Goal: Task Accomplishment & Management: Complete application form

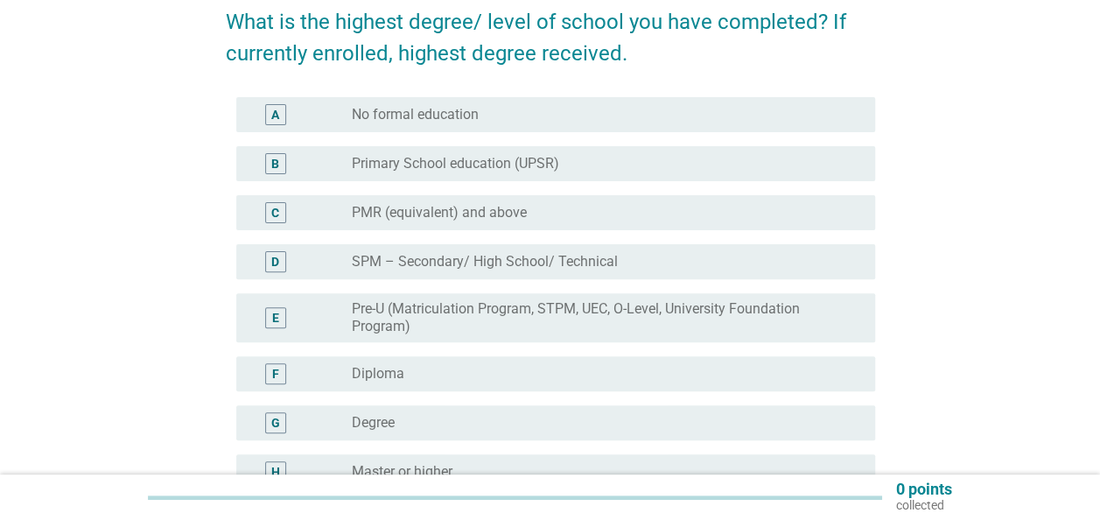
scroll to position [175, 0]
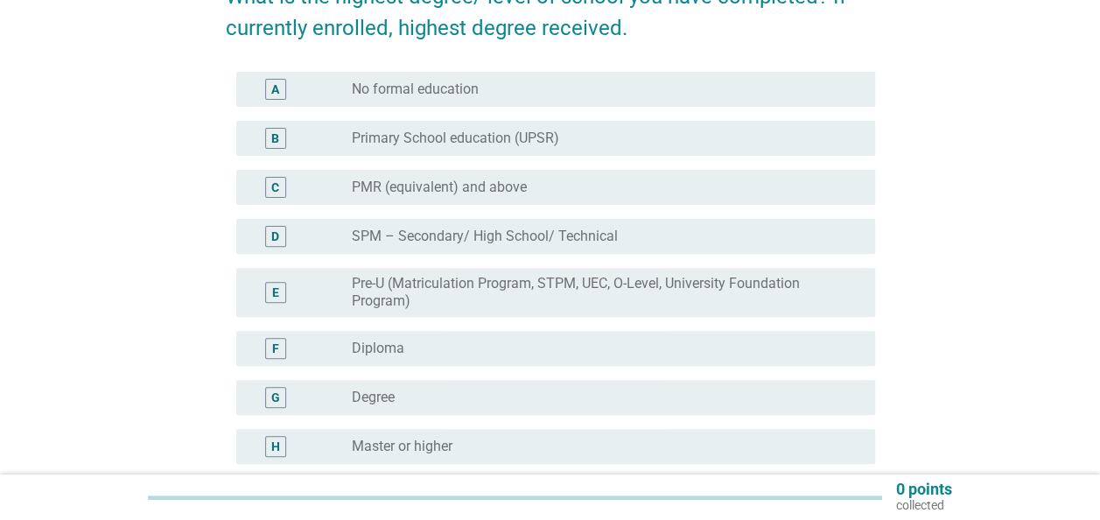
click at [392, 390] on label "Degree" at bounding box center [373, 398] width 43 height 18
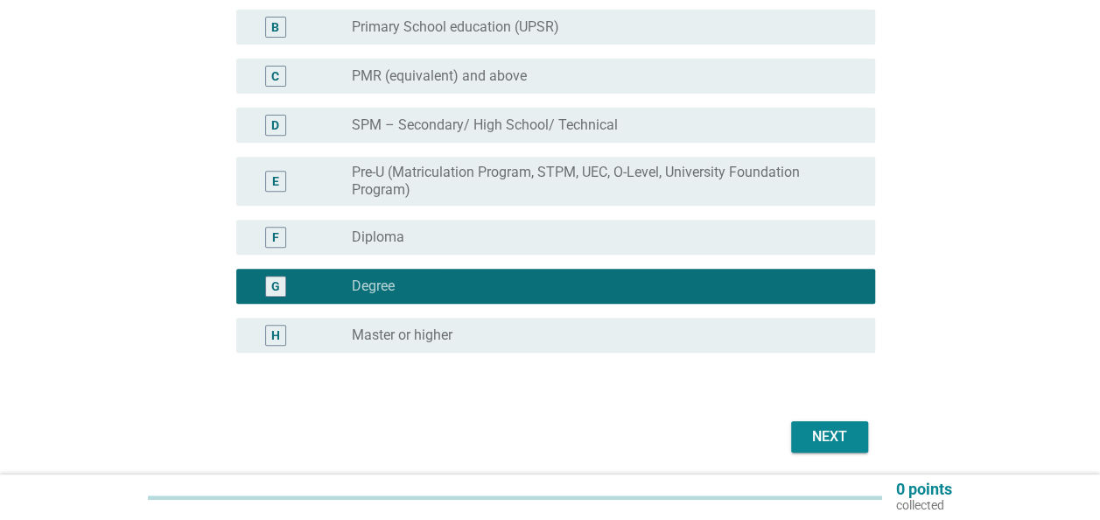
scroll to position [348, 0]
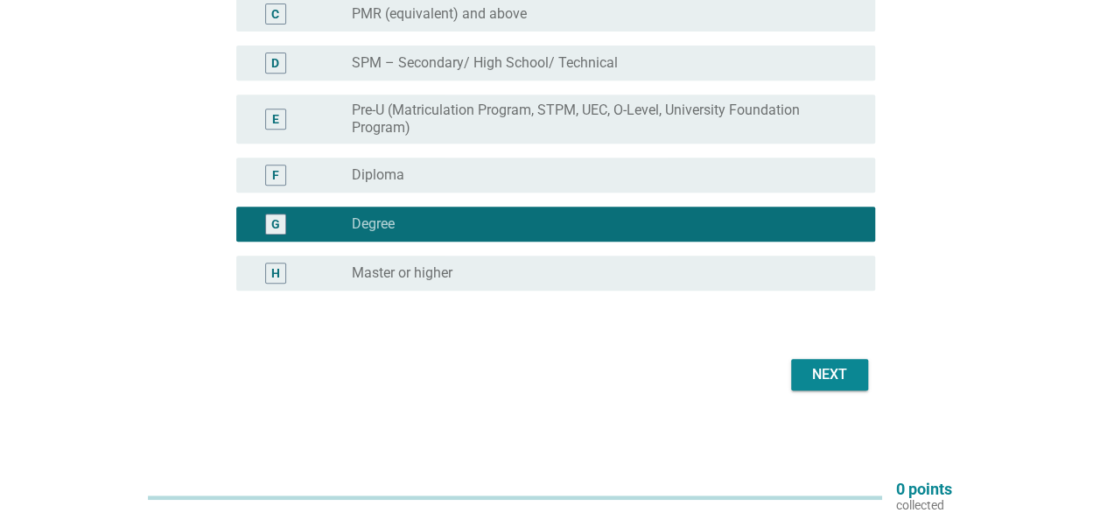
click at [795, 382] on button "Next" at bounding box center [829, 375] width 77 height 32
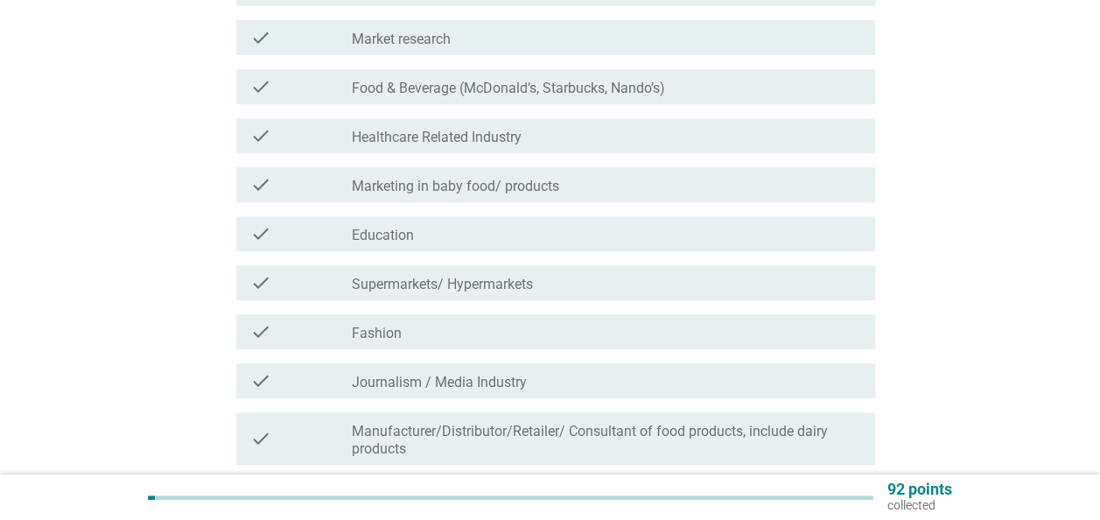
scroll to position [601, 0]
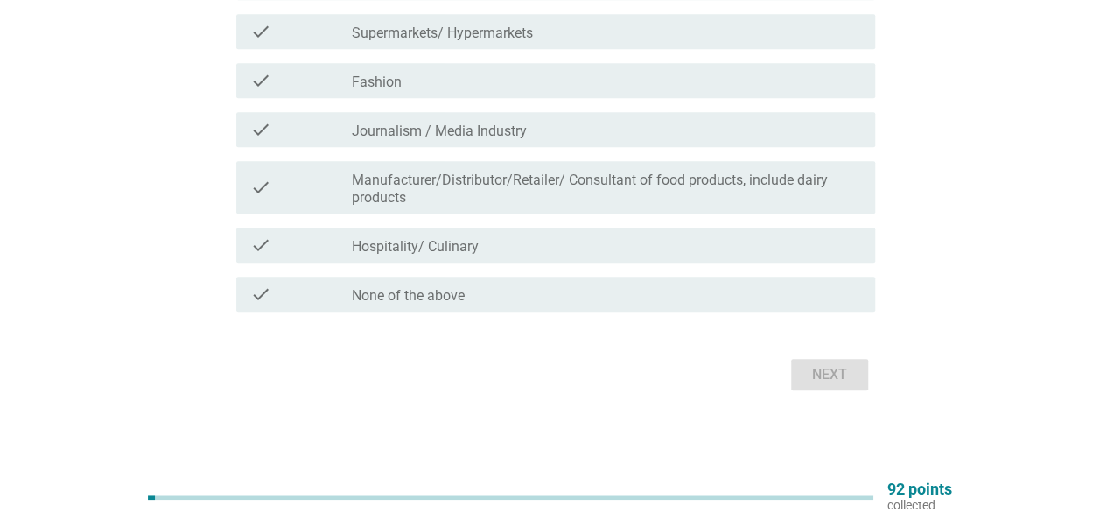
click at [378, 272] on div "check check_box_outline_blank None of the above" at bounding box center [550, 294] width 649 height 49
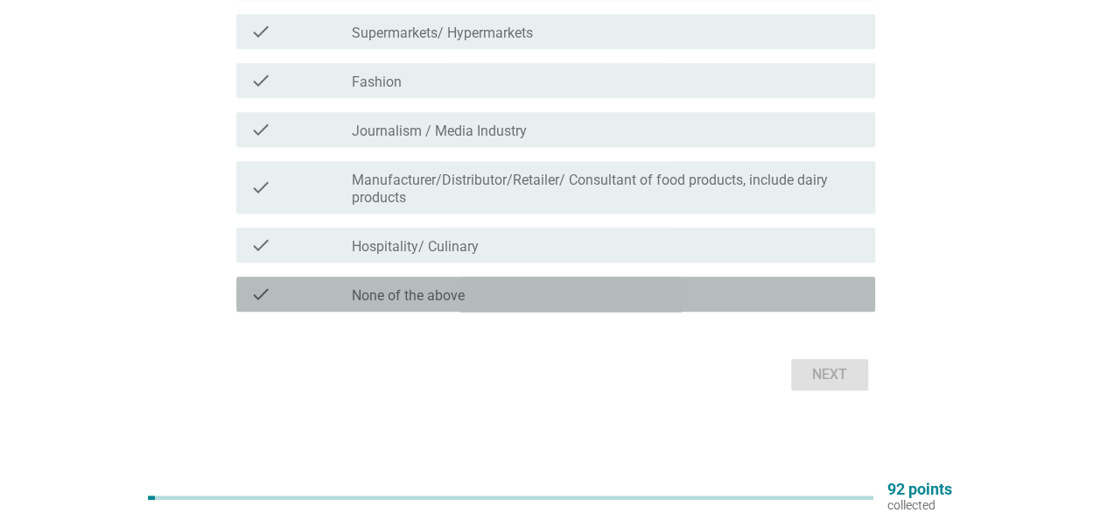
click at [383, 291] on label "None of the above" at bounding box center [408, 296] width 113 height 18
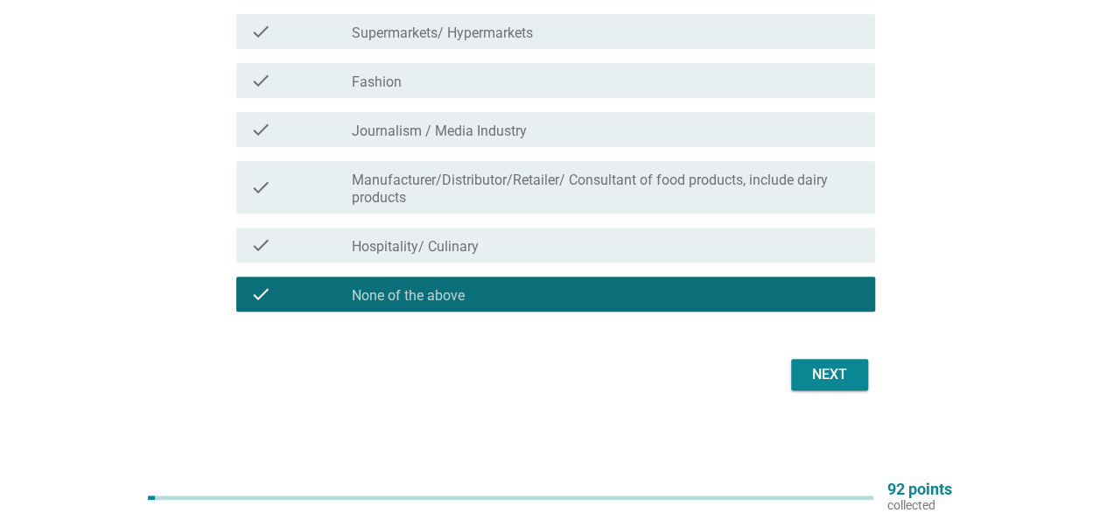
click at [798, 364] on button "Next" at bounding box center [829, 375] width 77 height 32
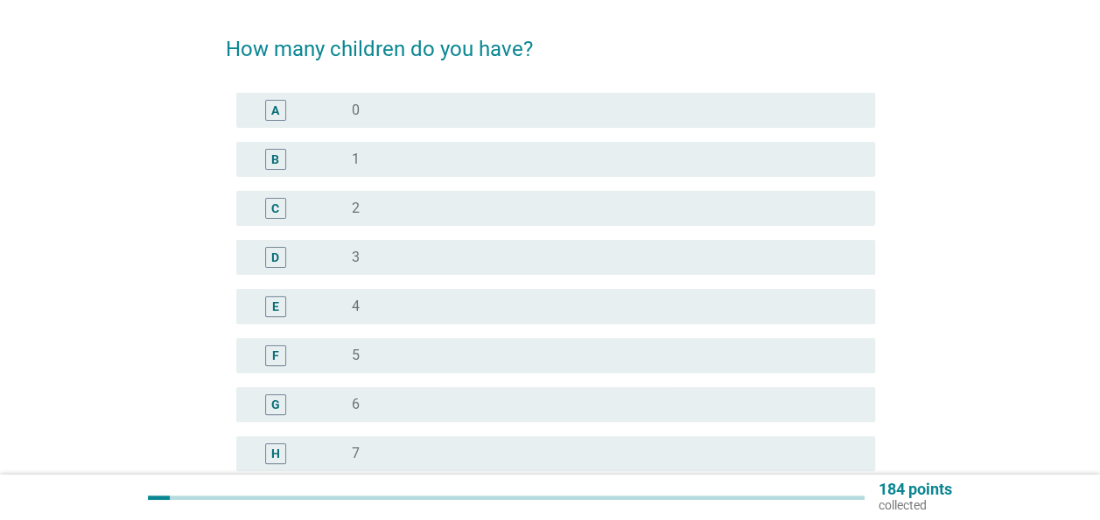
scroll to position [0, 0]
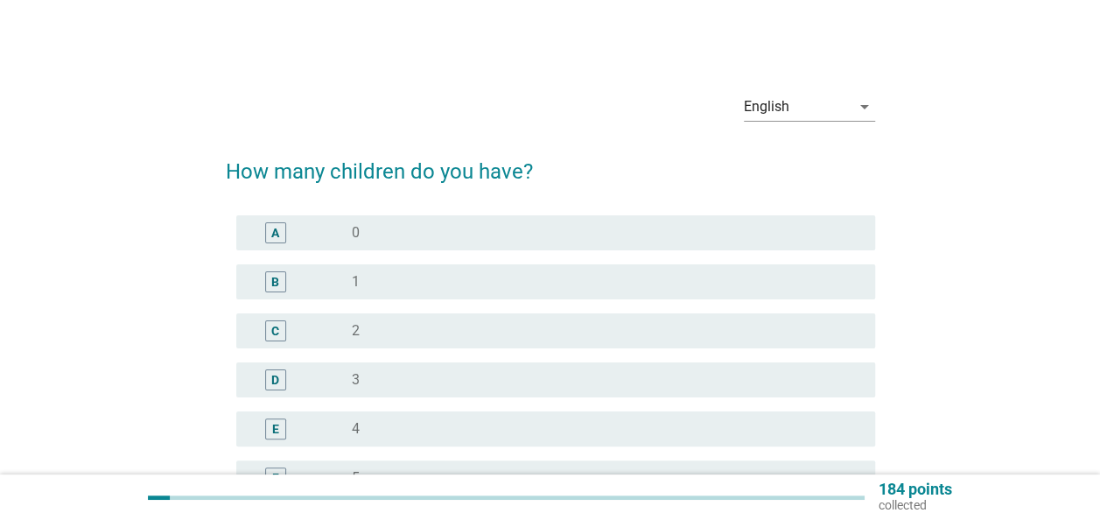
click at [315, 236] on div "A" at bounding box center [301, 232] width 102 height 21
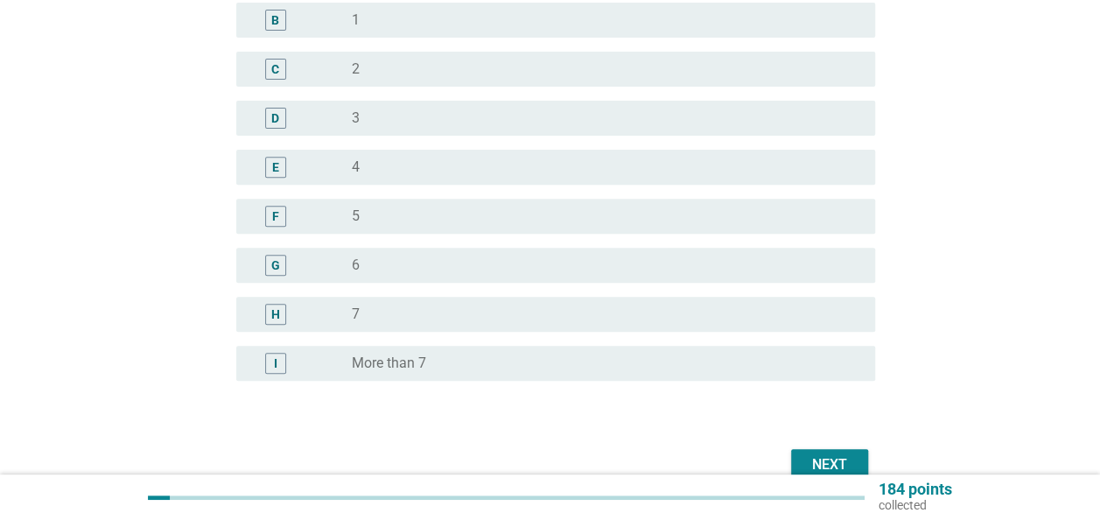
scroll to position [352, 0]
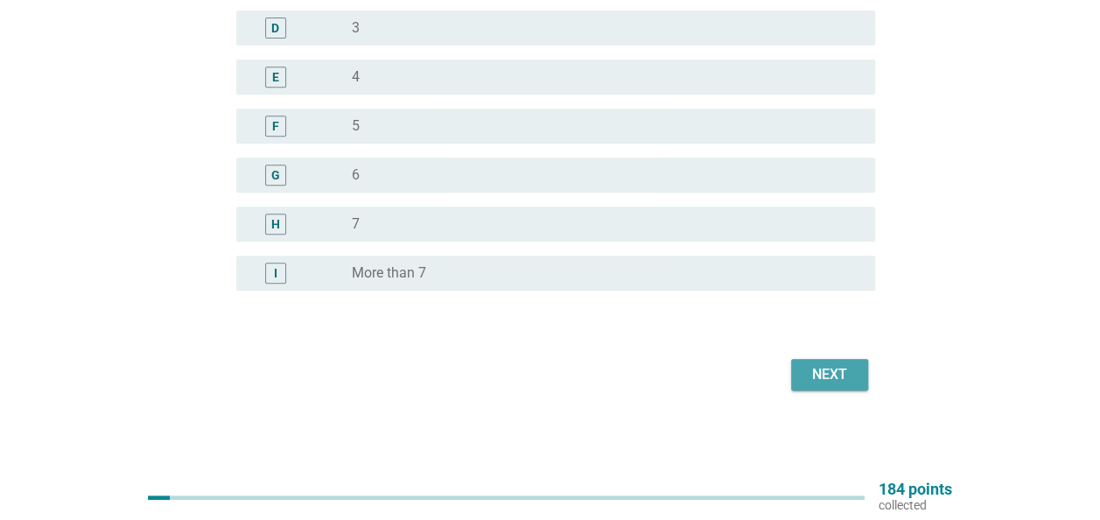
click at [800, 368] on button "Next" at bounding box center [829, 375] width 77 height 32
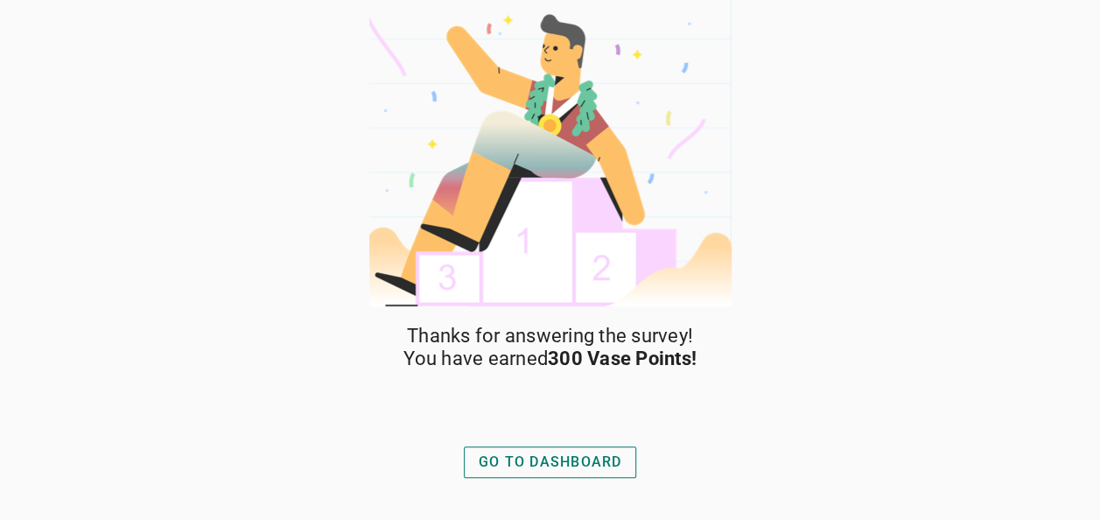
click at [550, 458] on div "GO TO DASHBOARD" at bounding box center [551, 462] width 144 height 21
